Goal: Browse casually

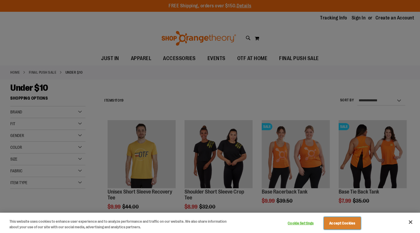
click at [348, 220] on button "Accept Cookies" at bounding box center [342, 223] width 37 height 12
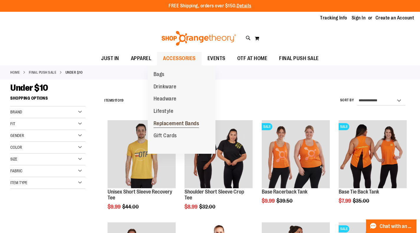
click at [163, 122] on span "Replacement Bands" at bounding box center [177, 124] width 46 height 7
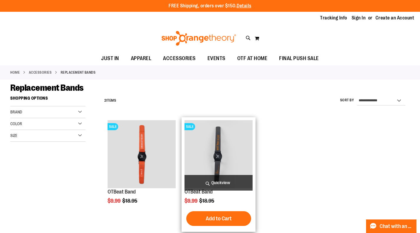
click at [217, 155] on img "product" at bounding box center [219, 154] width 68 height 68
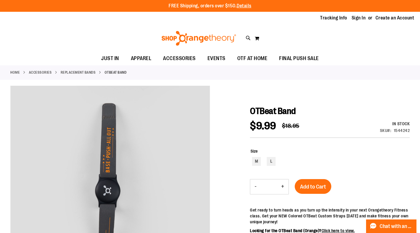
click at [85, 72] on link "Replacement Bands" at bounding box center [78, 72] width 35 height 5
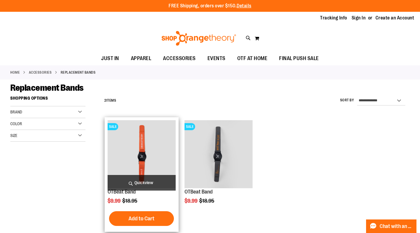
click at [120, 132] on img "product" at bounding box center [142, 154] width 68 height 68
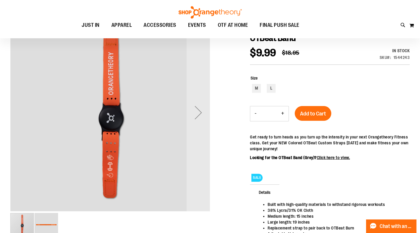
scroll to position [88, 0]
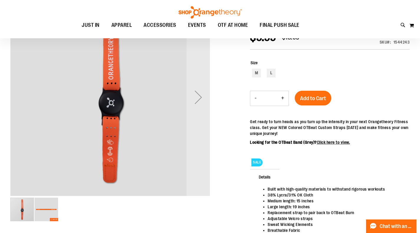
click at [49, 212] on img "image 2 of 2" at bounding box center [47, 210] width 24 height 24
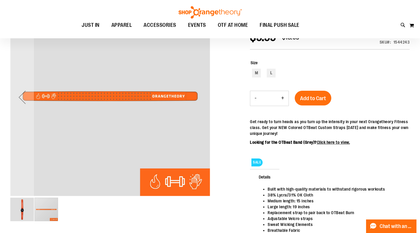
click at [23, 211] on img "image 1 of 2" at bounding box center [22, 210] width 24 height 24
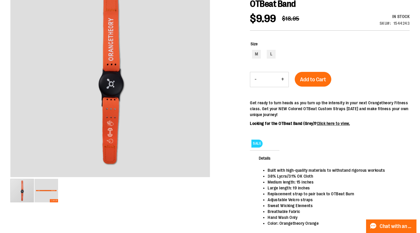
scroll to position [0, 0]
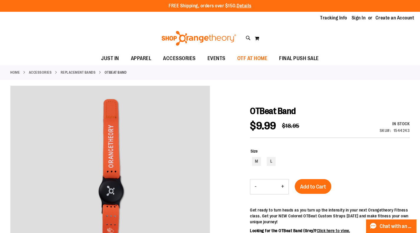
click at [264, 59] on span "OTF AT HOME" at bounding box center [252, 58] width 30 height 13
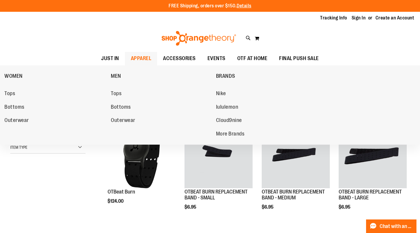
click at [136, 56] on span "APPAREL" at bounding box center [141, 58] width 21 height 13
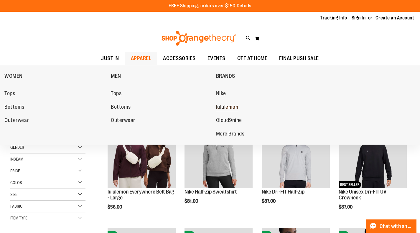
click at [230, 106] on span "lululemon" at bounding box center [227, 107] width 22 height 7
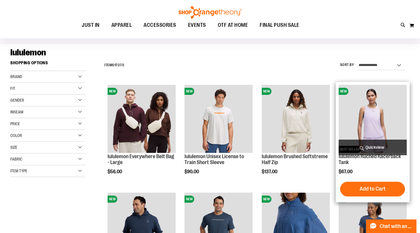
scroll to position [59, 0]
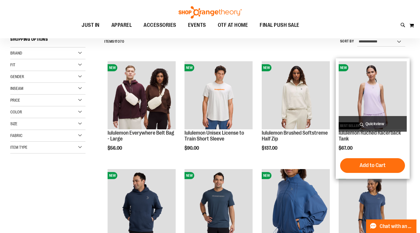
click at [379, 92] on img "product" at bounding box center [373, 95] width 68 height 68
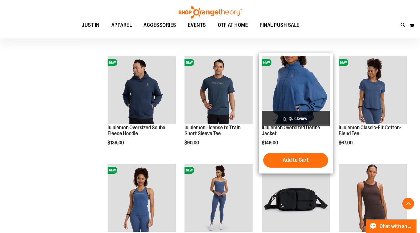
scroll to position [176, 0]
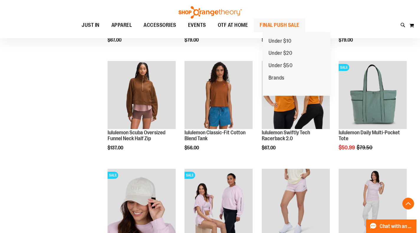
scroll to position [501, 0]
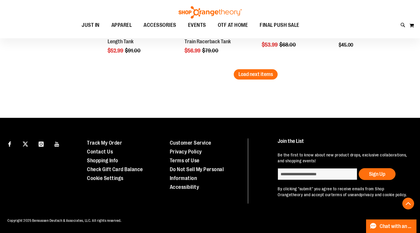
scroll to position [1026, 0]
